Goal: Task Accomplishment & Management: Use online tool/utility

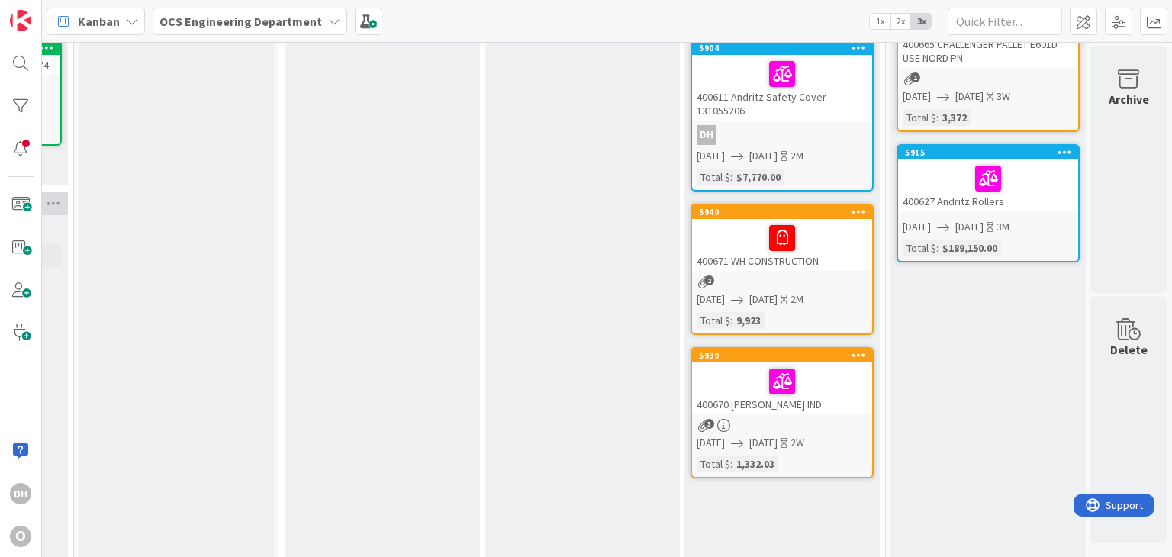
scroll to position [229, 1614]
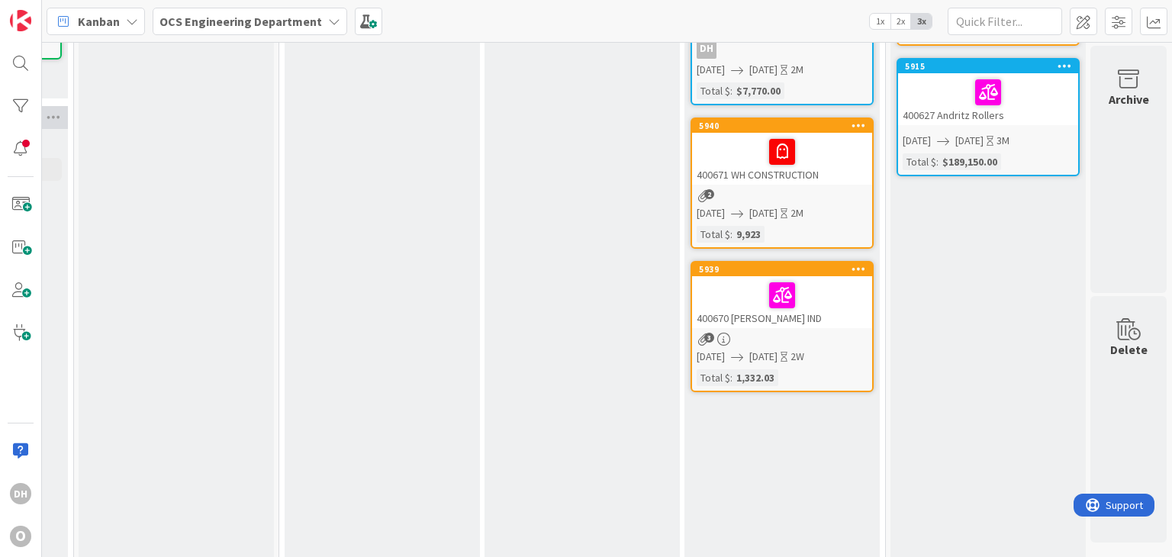
click at [803, 189] on div "2" at bounding box center [782, 195] width 180 height 13
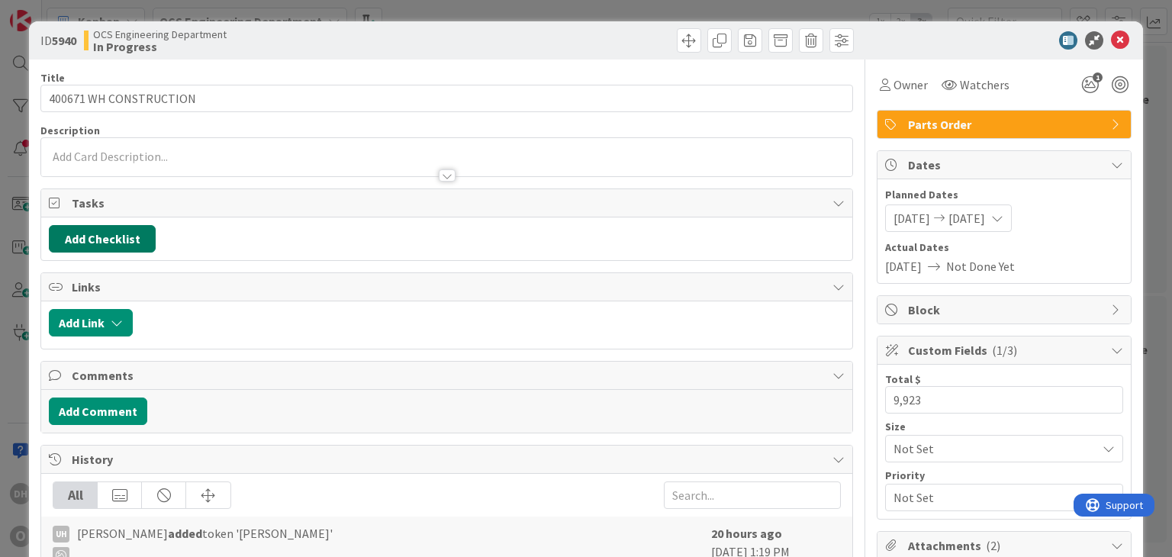
click at [101, 239] on button "Add Checklist" at bounding box center [102, 238] width 107 height 27
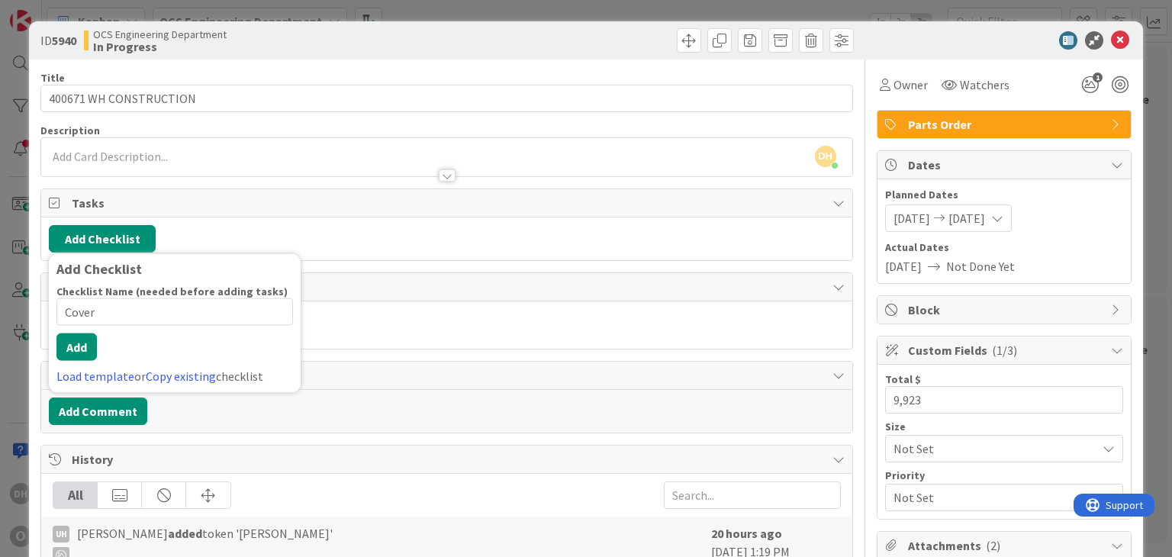
type input "Cover"
drag, startPoint x: 102, startPoint y: 349, endPoint x: 85, endPoint y: 350, distance: 16.9
click at [102, 349] on div "Checklist Name (needed before adding tasks) 5 / 64 Cover Add Load template or C…" at bounding box center [174, 335] width 237 height 101
click at [85, 351] on button "Add" at bounding box center [76, 346] width 40 height 27
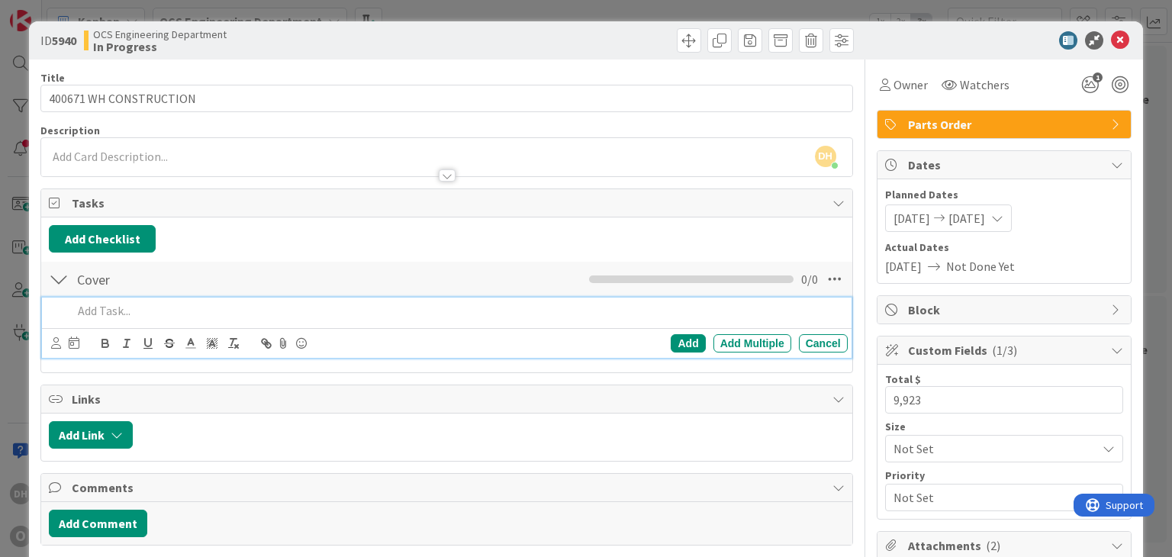
click at [138, 308] on p at bounding box center [456, 311] width 768 height 18
click at [673, 343] on div "Add" at bounding box center [688, 343] width 34 height 18
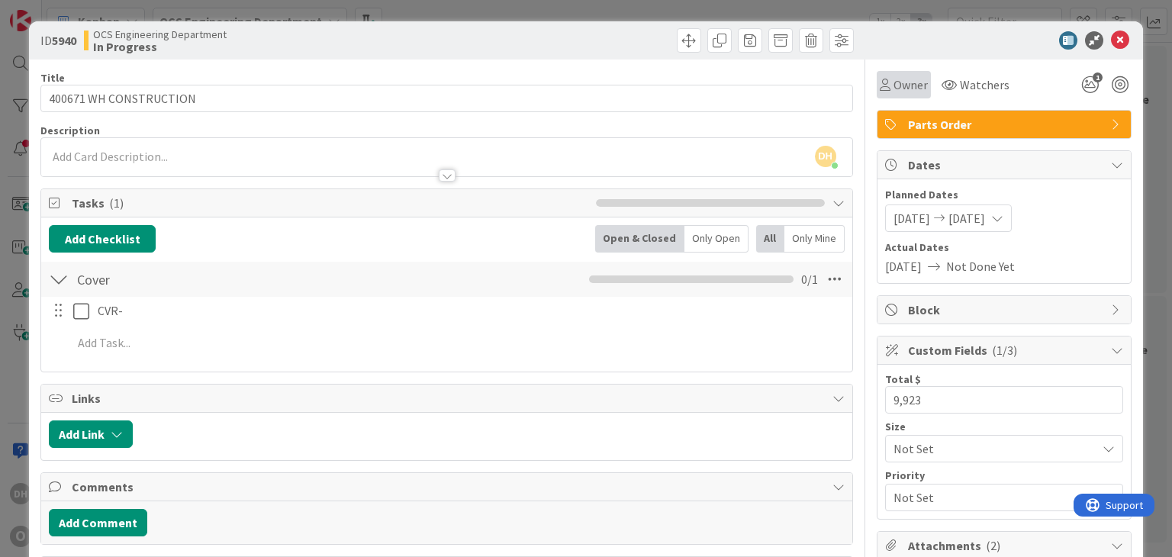
click at [907, 83] on span "Owner" at bounding box center [910, 85] width 34 height 18
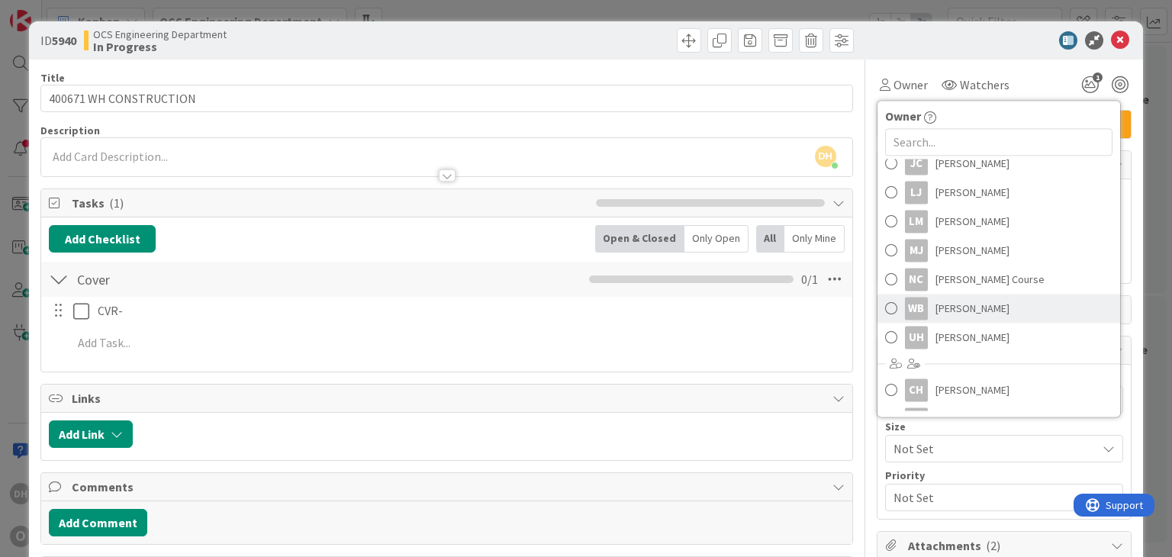
scroll to position [229, 0]
click at [986, 316] on span "[PERSON_NAME]" at bounding box center [972, 310] width 74 height 23
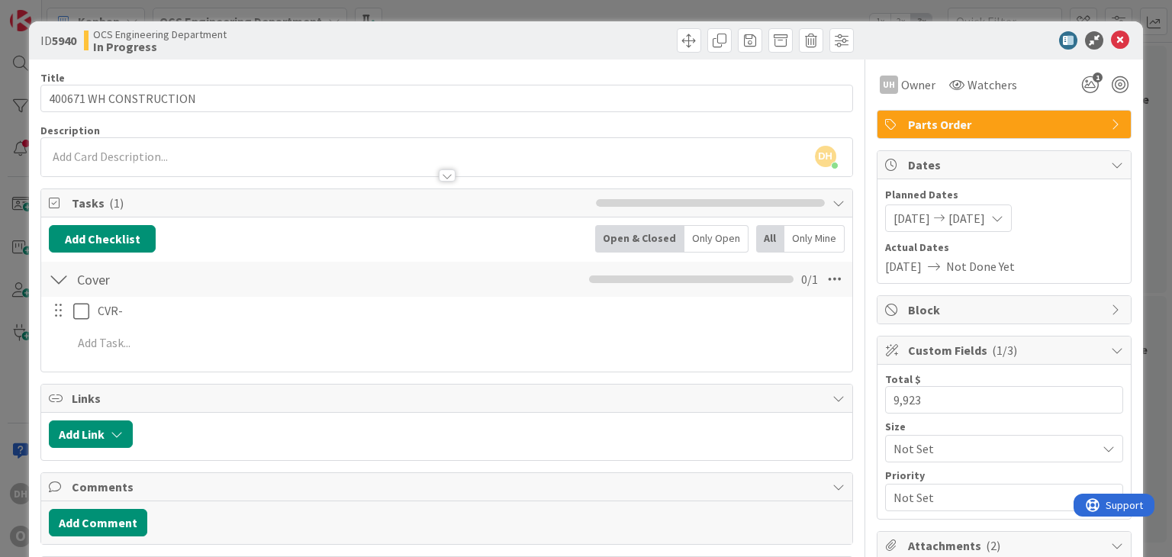
click at [1110, 50] on div "ID 5940 OCS Engineering Department In Progress" at bounding box center [585, 40] width 1113 height 38
click at [1111, 45] on icon at bounding box center [1120, 40] width 18 height 18
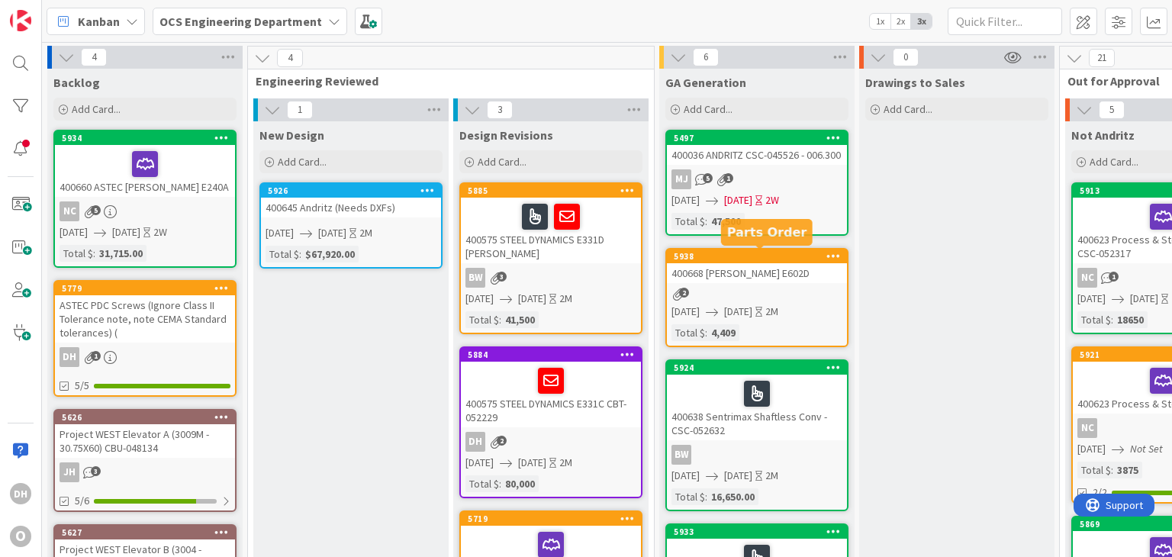
click at [753, 257] on div "5938" at bounding box center [760, 256] width 173 height 11
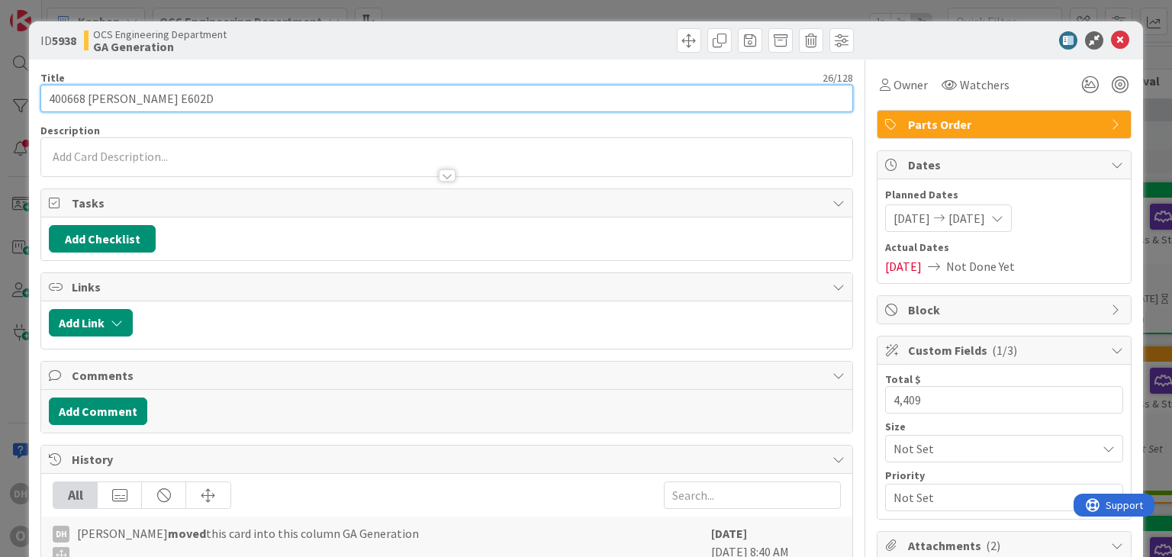
drag, startPoint x: 85, startPoint y: 100, endPoint x: -29, endPoint y: 96, distance: 114.5
click at [0, 96] on html "DH O Kanban OCS Engineering Department 1x 2x 3x 4 Backlog Add Card... 5934 4006…" at bounding box center [586, 278] width 1172 height 557
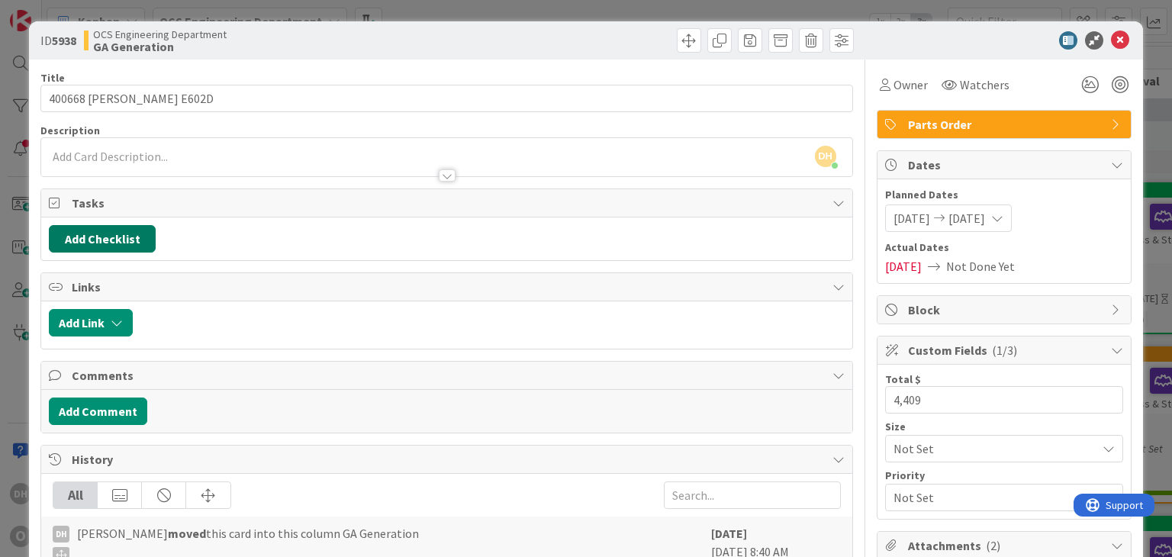
click at [134, 233] on button "Add Checklist" at bounding box center [102, 238] width 107 height 27
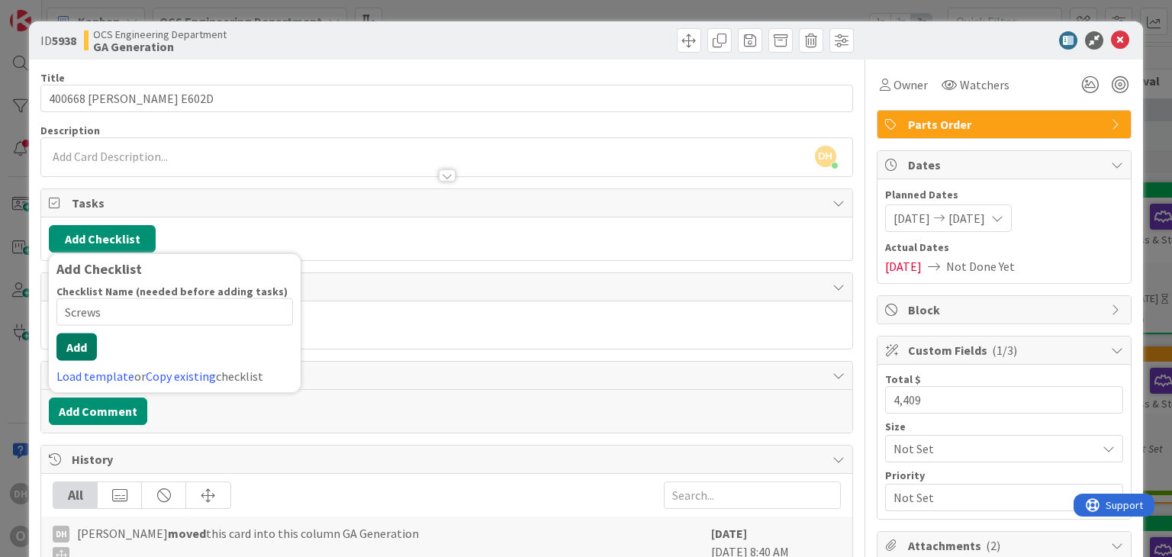
type input "Screws"
click at [80, 340] on button "Add" at bounding box center [76, 346] width 40 height 27
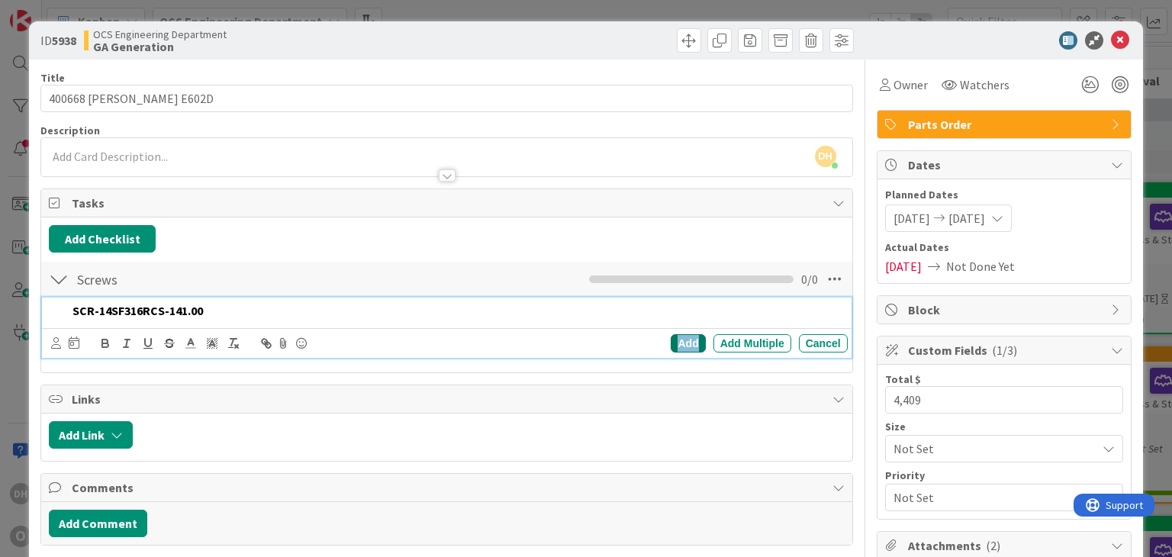
click at [684, 343] on div "Add" at bounding box center [688, 343] width 34 height 18
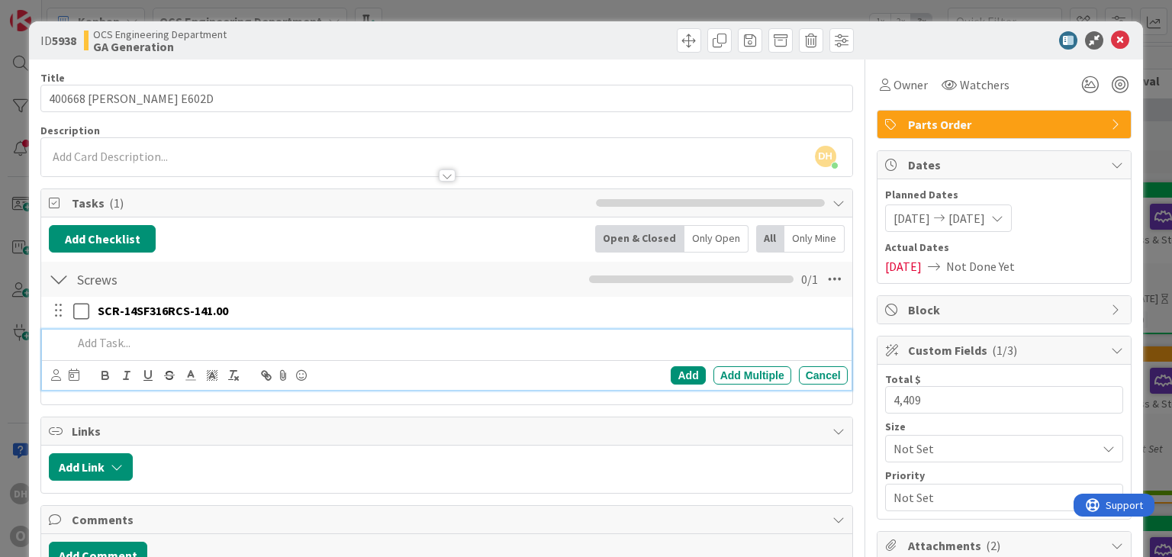
click at [143, 337] on p at bounding box center [456, 343] width 768 height 18
click at [223, 349] on p at bounding box center [456, 343] width 768 height 18
paste div
click at [172, 343] on p "SCR-14SF316RCS-141.00" at bounding box center [456, 343] width 768 height 18
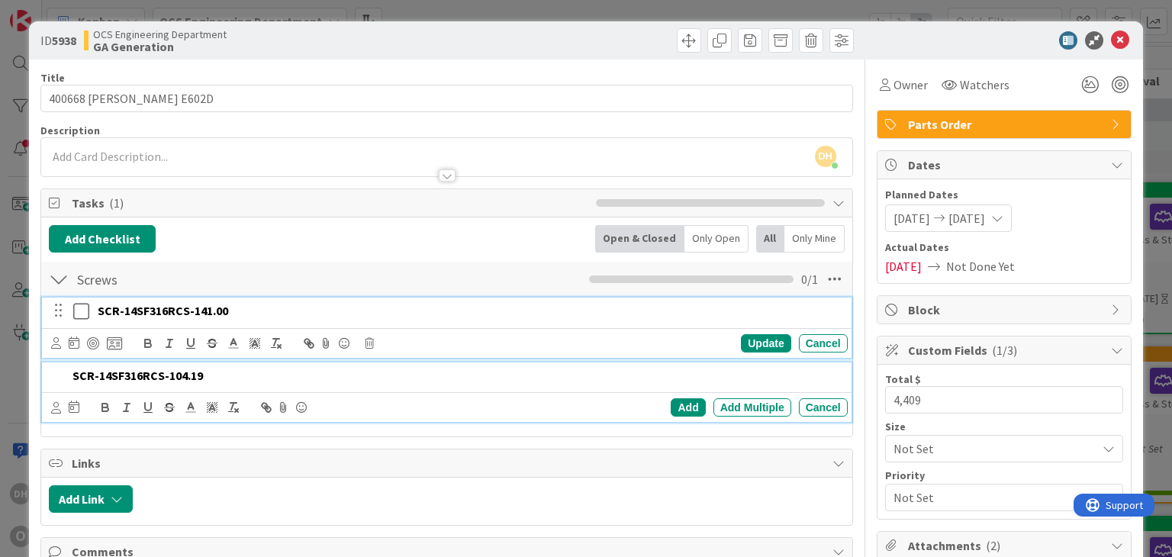
click at [330, 303] on p "SCR-14SF316RCS-141.00" at bounding box center [470, 311] width 744 height 18
click at [218, 374] on p "SCR-14SF316RCS-104.19" at bounding box center [456, 376] width 768 height 18
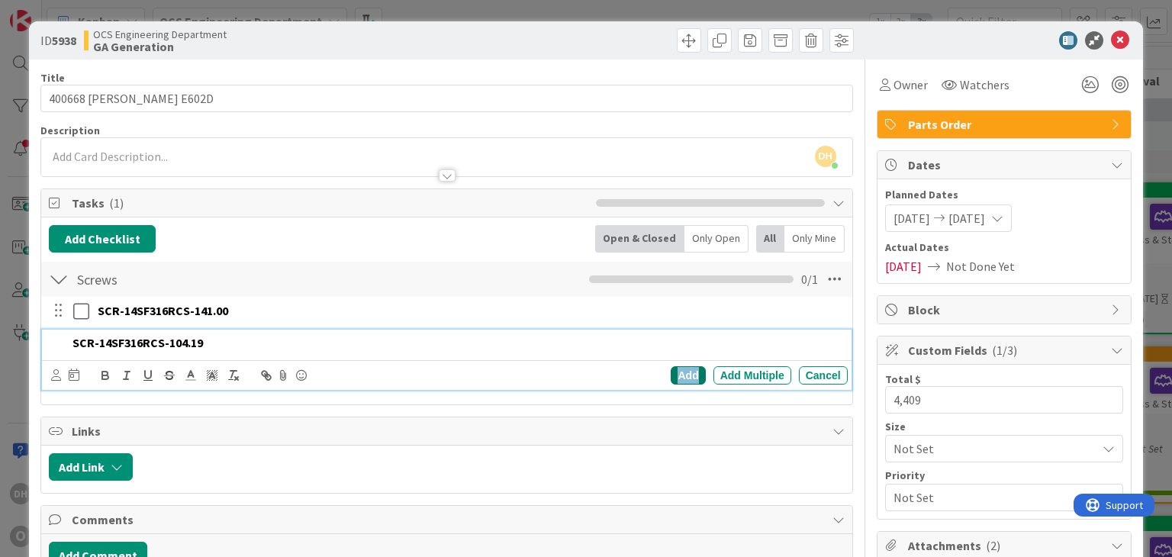
click at [671, 381] on div "Add" at bounding box center [688, 375] width 34 height 18
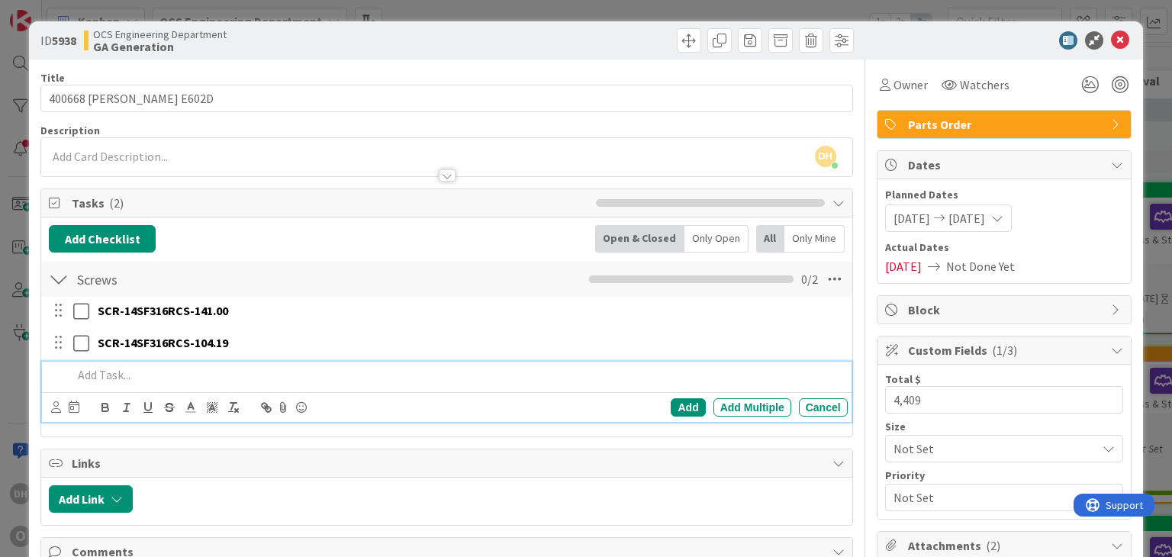
click at [239, 366] on p at bounding box center [456, 375] width 768 height 18
click at [187, 369] on p at bounding box center [456, 375] width 768 height 18
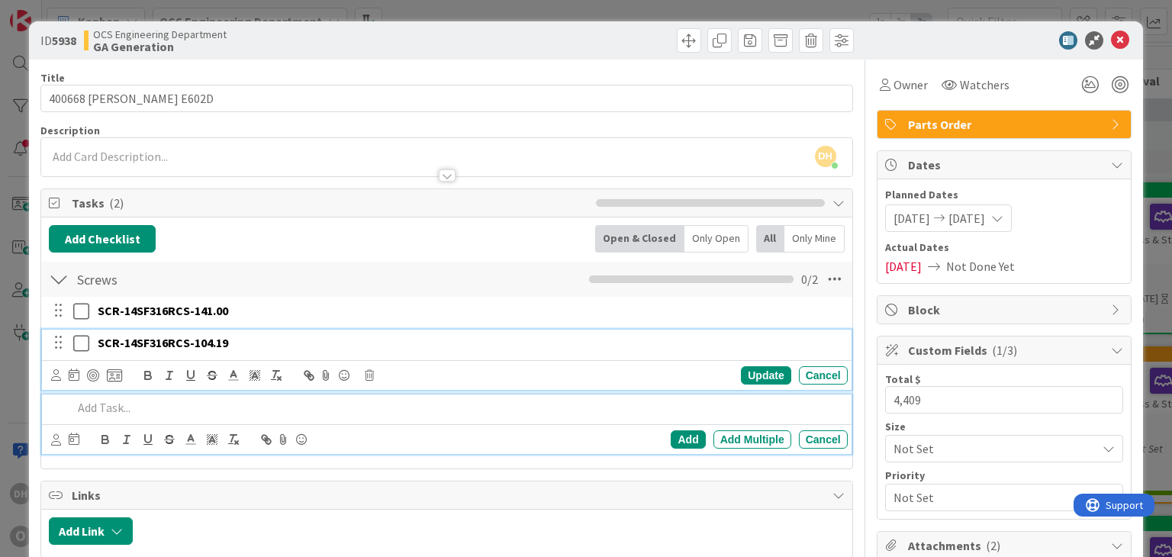
click at [248, 334] on p "SCR-14SF316RCS-104.19" at bounding box center [470, 343] width 744 height 18
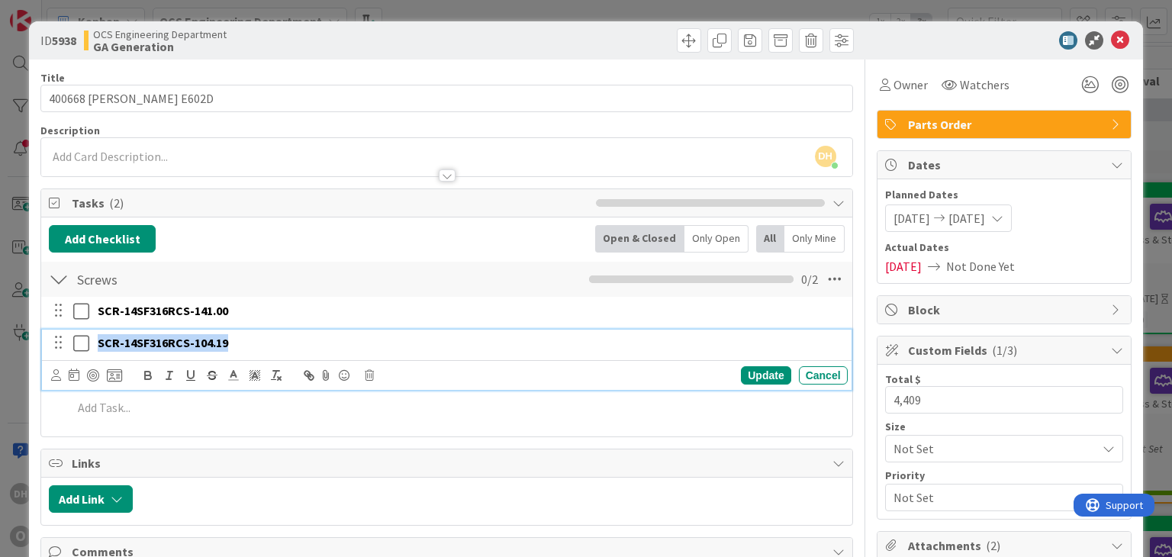
drag, startPoint x: 246, startPoint y: 336, endPoint x: 46, endPoint y: 343, distance: 200.7
click at [46, 343] on div "SCR-14SF316RCS-104.19 Update Cancel" at bounding box center [446, 360] width 809 height 60
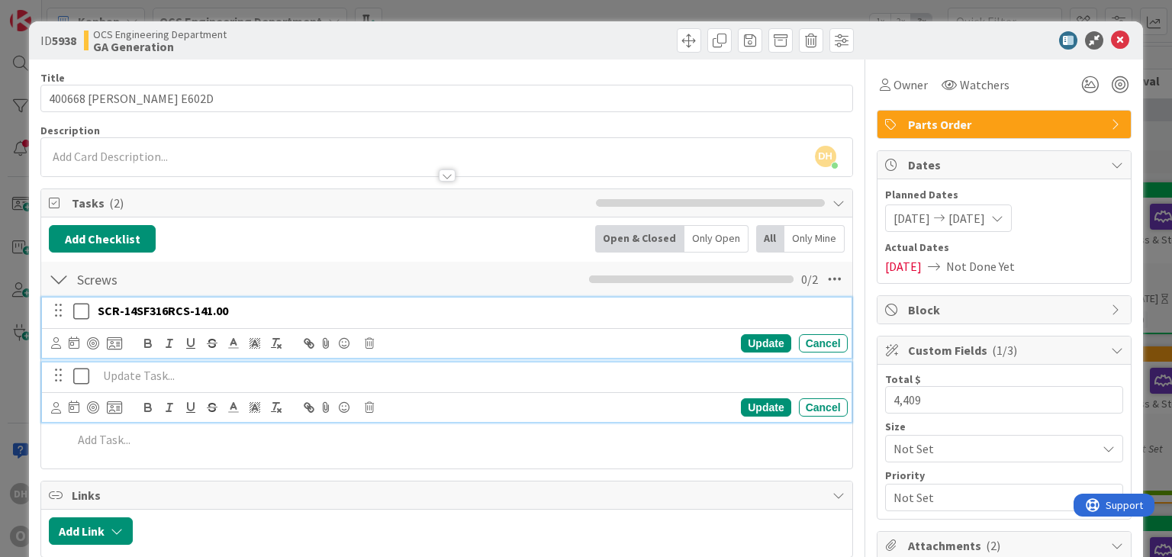
click at [244, 306] on p "SCR-14SF316RCS-141.00" at bounding box center [470, 311] width 744 height 18
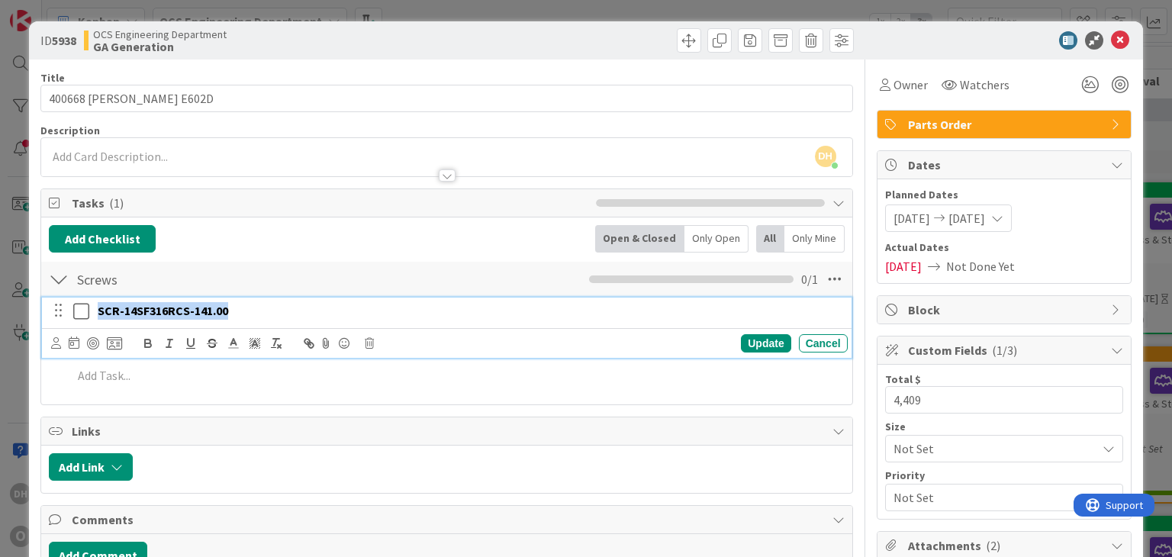
click at [244, 306] on p "SCR-14SF316RCS-141.00" at bounding box center [470, 311] width 744 height 18
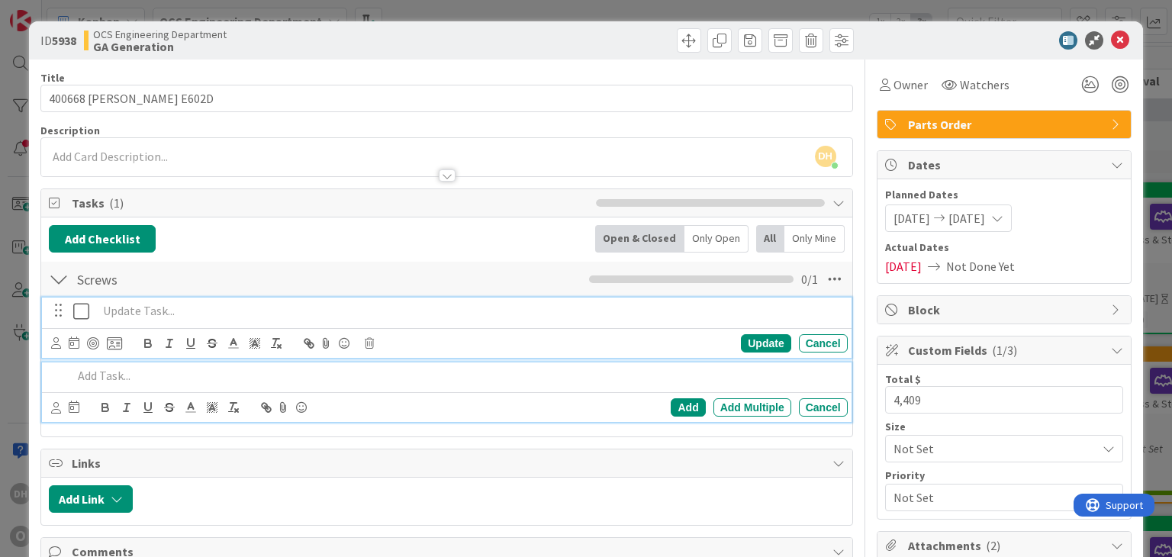
click at [120, 367] on p at bounding box center [456, 376] width 768 height 18
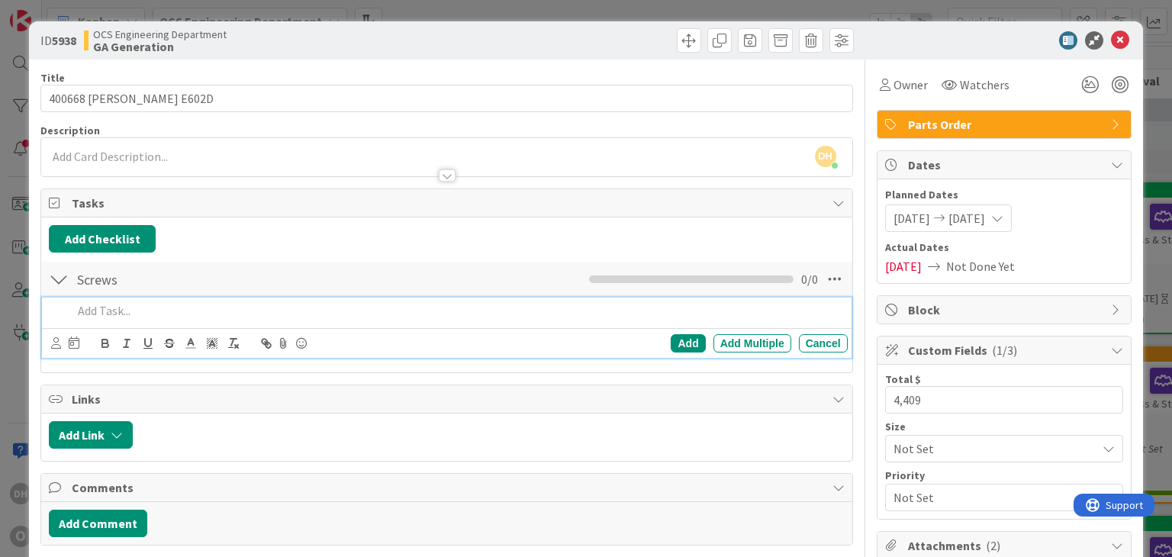
click at [137, 306] on p at bounding box center [456, 311] width 768 height 18
click at [233, 308] on p at bounding box center [456, 311] width 768 height 18
click at [675, 336] on div "Add" at bounding box center [688, 343] width 34 height 18
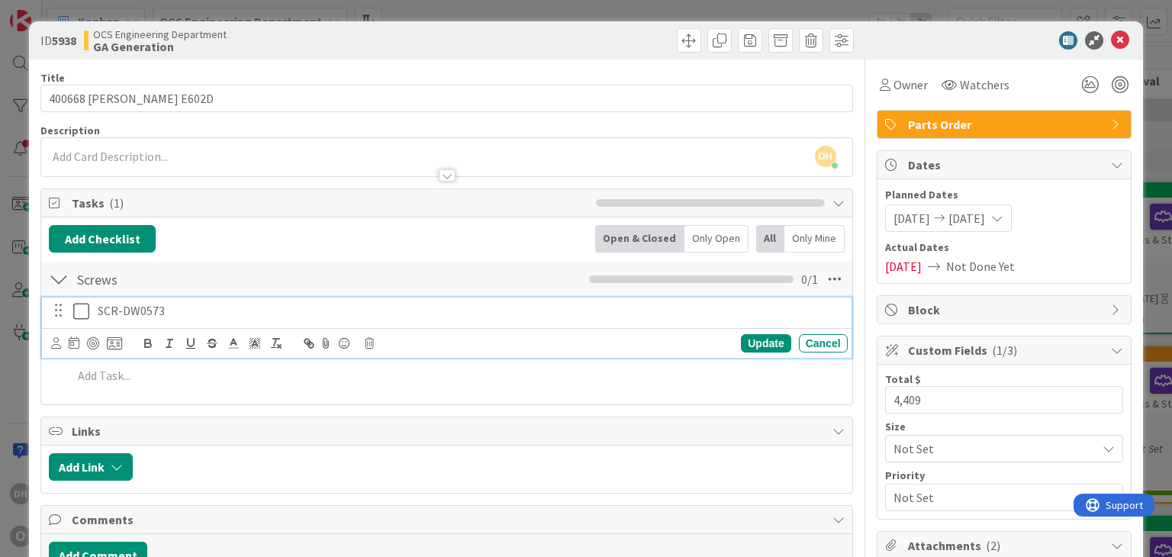
click at [95, 304] on div "SCR-DW0573" at bounding box center [470, 311] width 756 height 27
click at [81, 309] on icon at bounding box center [81, 311] width 16 height 18
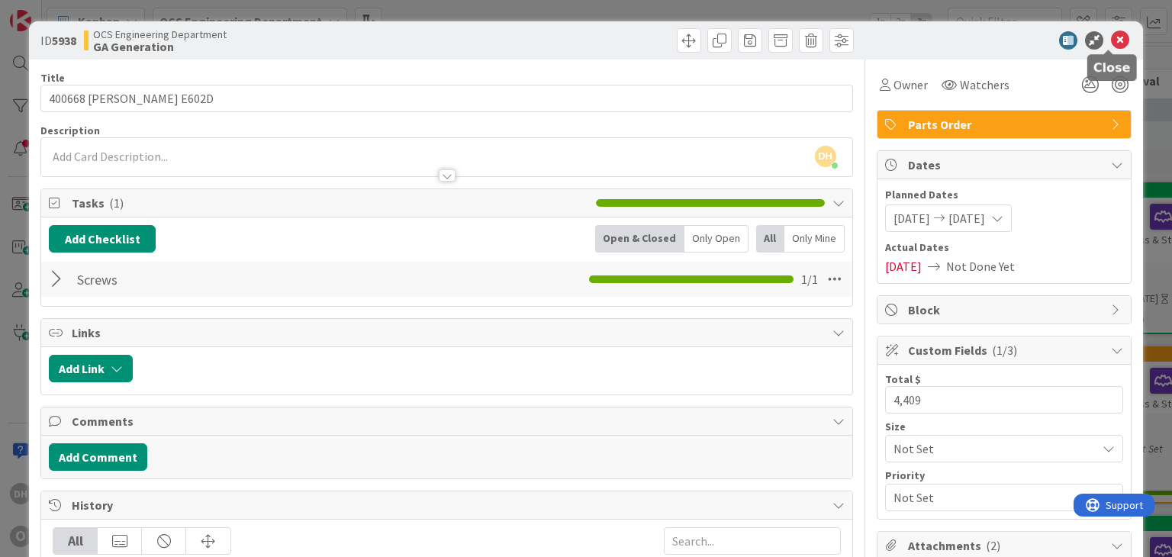
click at [1111, 40] on icon at bounding box center [1120, 40] width 18 height 18
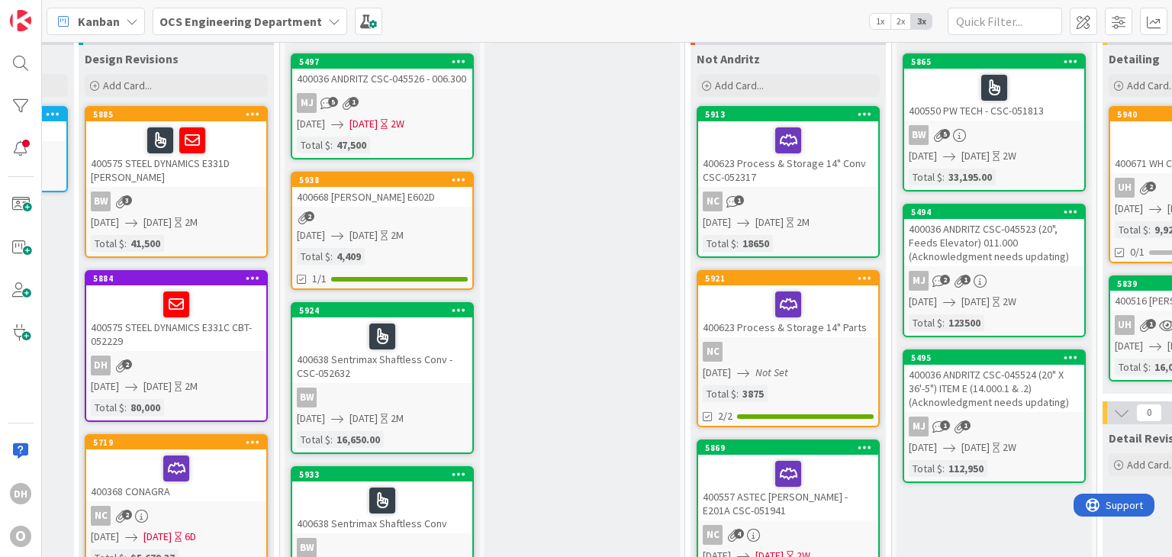
scroll to position [76, 183]
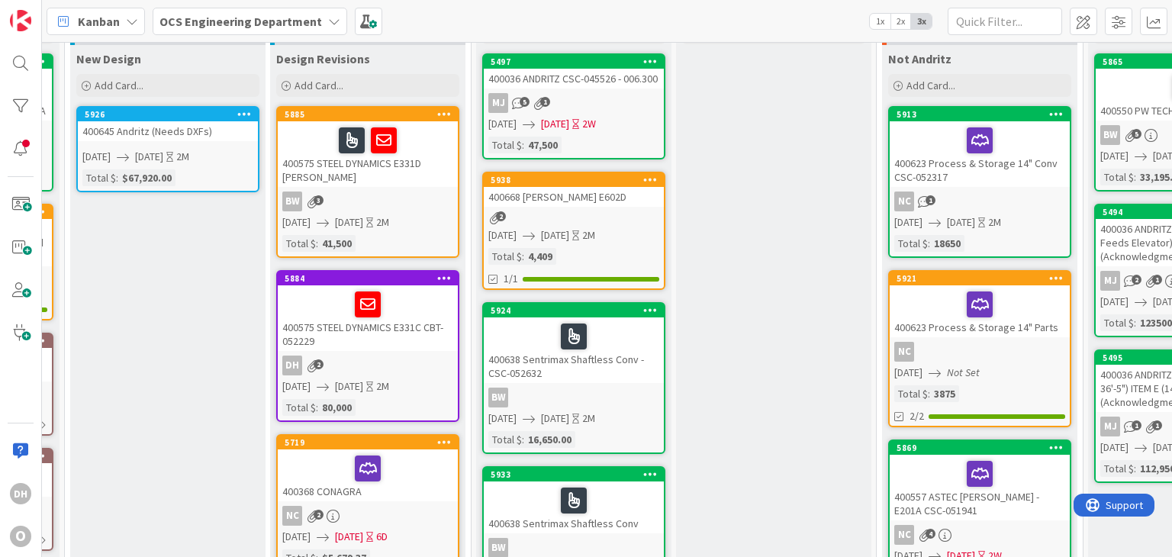
click at [557, 196] on div "400668 [PERSON_NAME] E602D" at bounding box center [574, 197] width 180 height 20
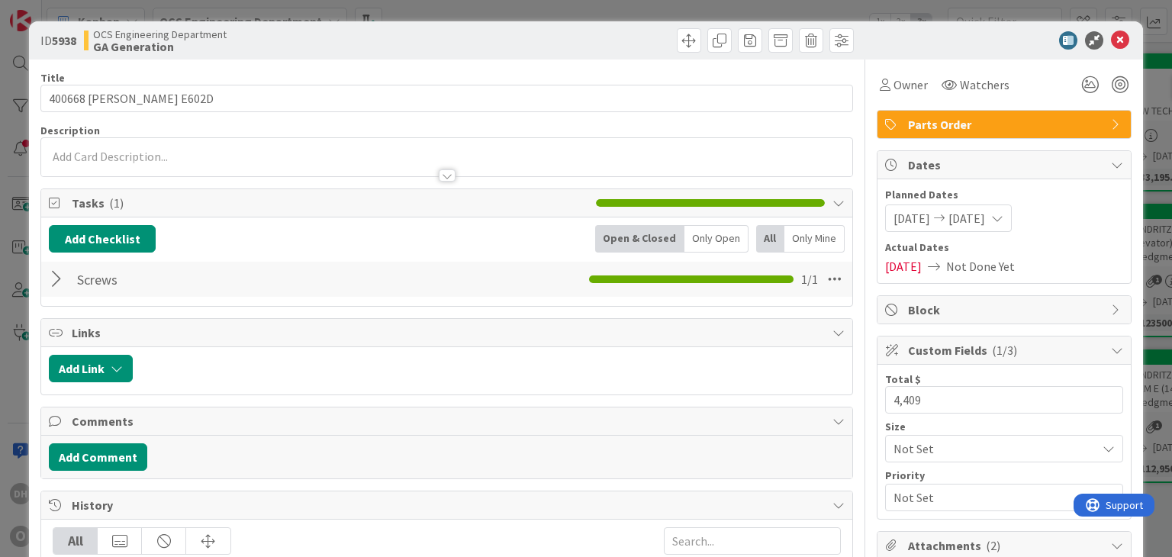
click at [63, 289] on div at bounding box center [59, 279] width 20 height 27
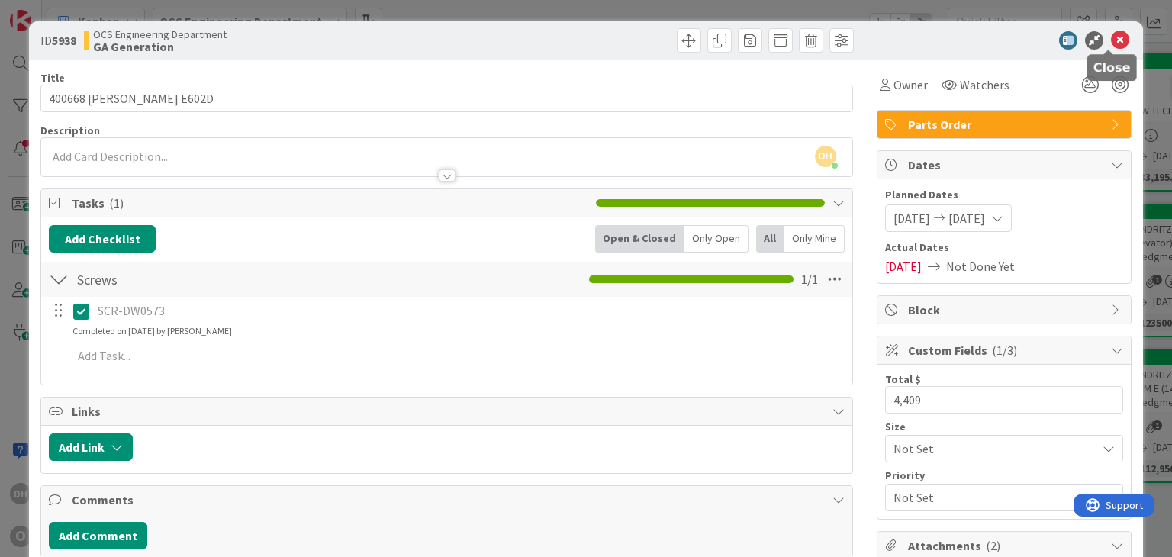
click at [1113, 40] on icon at bounding box center [1120, 40] width 18 height 18
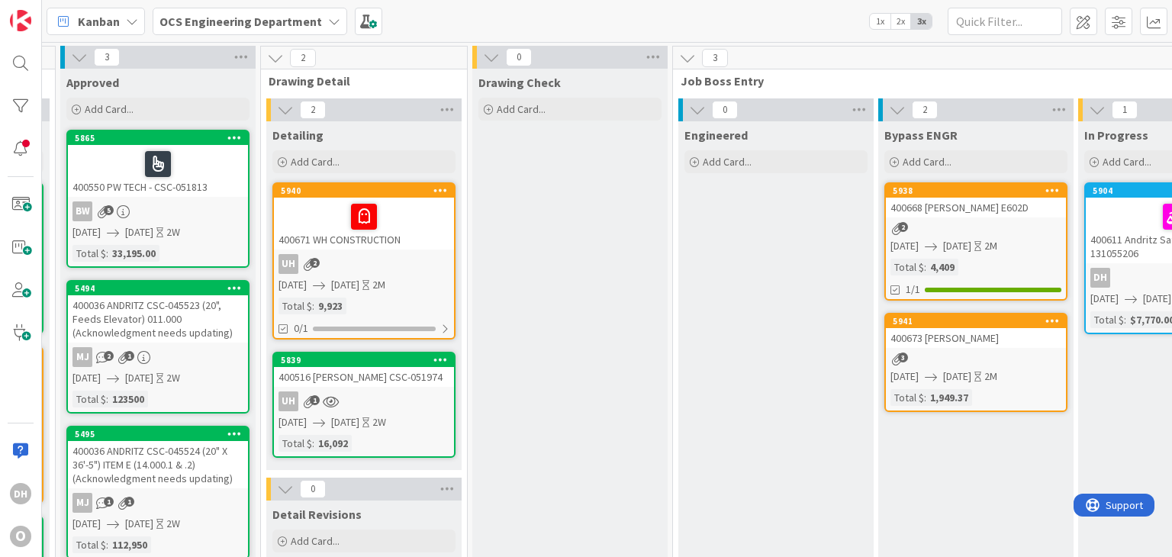
scroll to position [0, 1614]
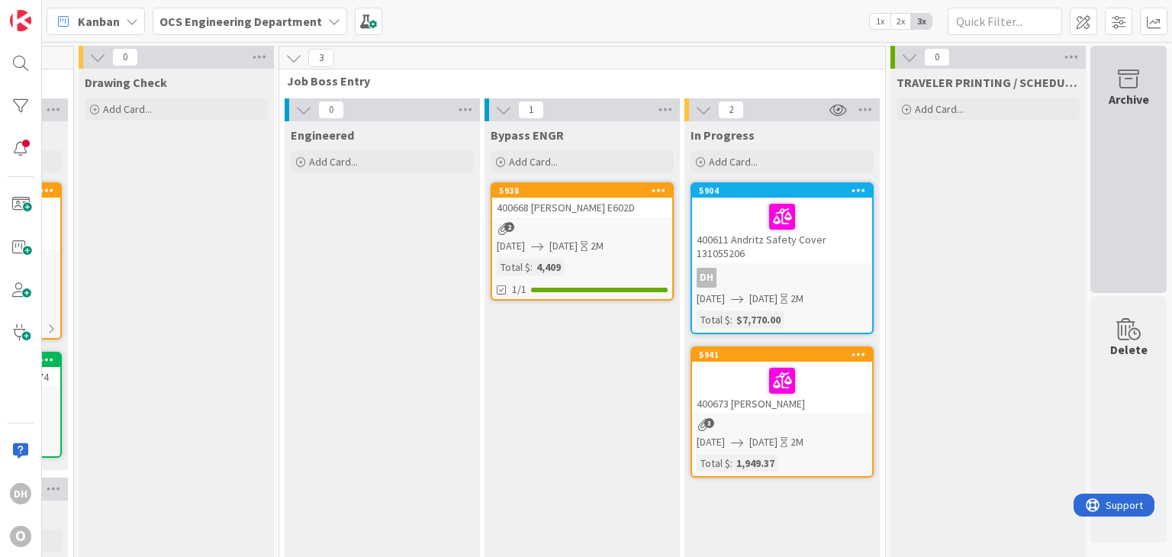
click at [1110, 119] on div "Archive" at bounding box center [1128, 169] width 76 height 247
